Goal: Connect with others: Connect with other users

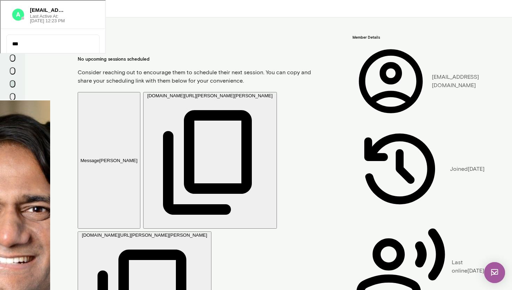
scroll to position [345, 0]
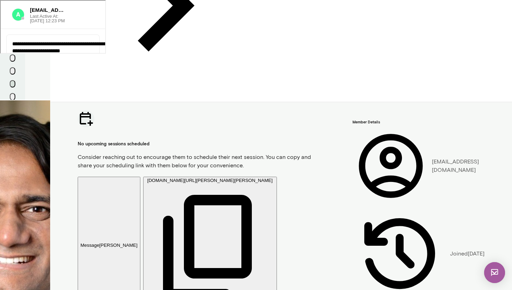
click at [93, 66] on icon at bounding box center [93, 66] width 0 height 0
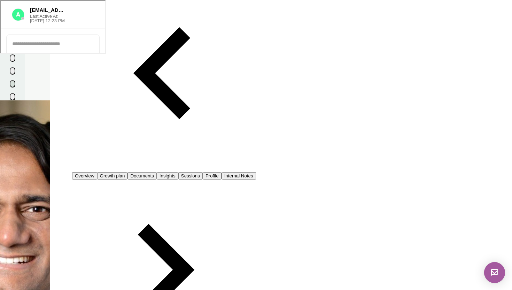
scroll to position [0, 0]
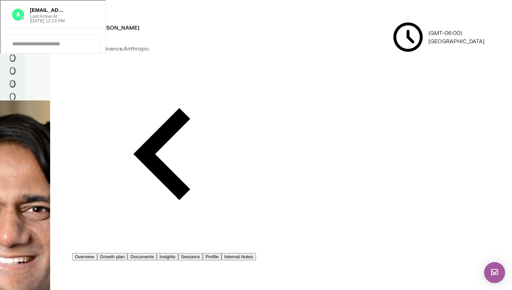
click at [132, 23] on h4 "Anthony Bastone" at bounding box center [116, 27] width 46 height 8
copy h4 "Anthony Bastone"
